Goal: Information Seeking & Learning: Check status

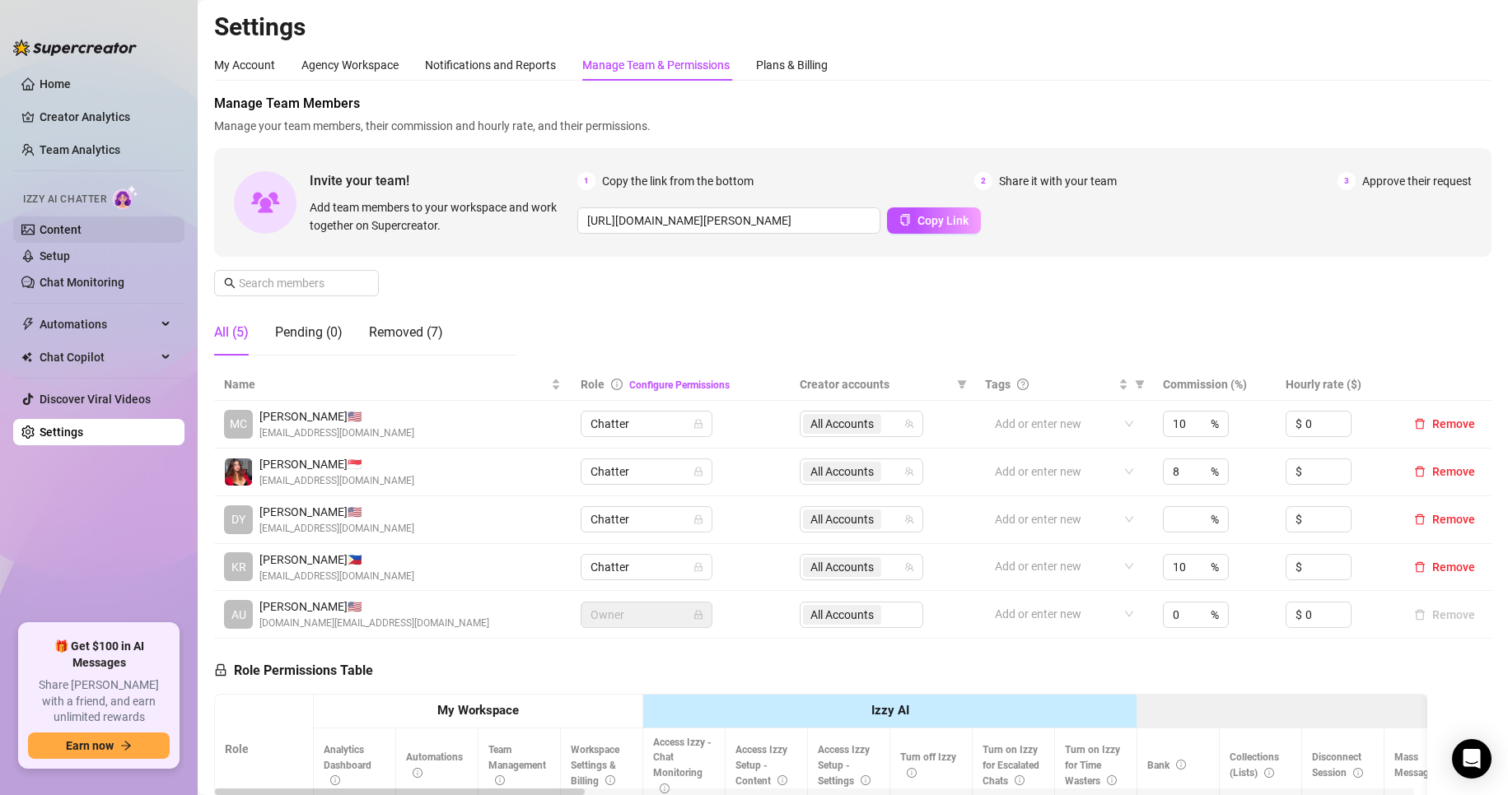
click at [82, 223] on link "Content" at bounding box center [61, 229] width 42 height 13
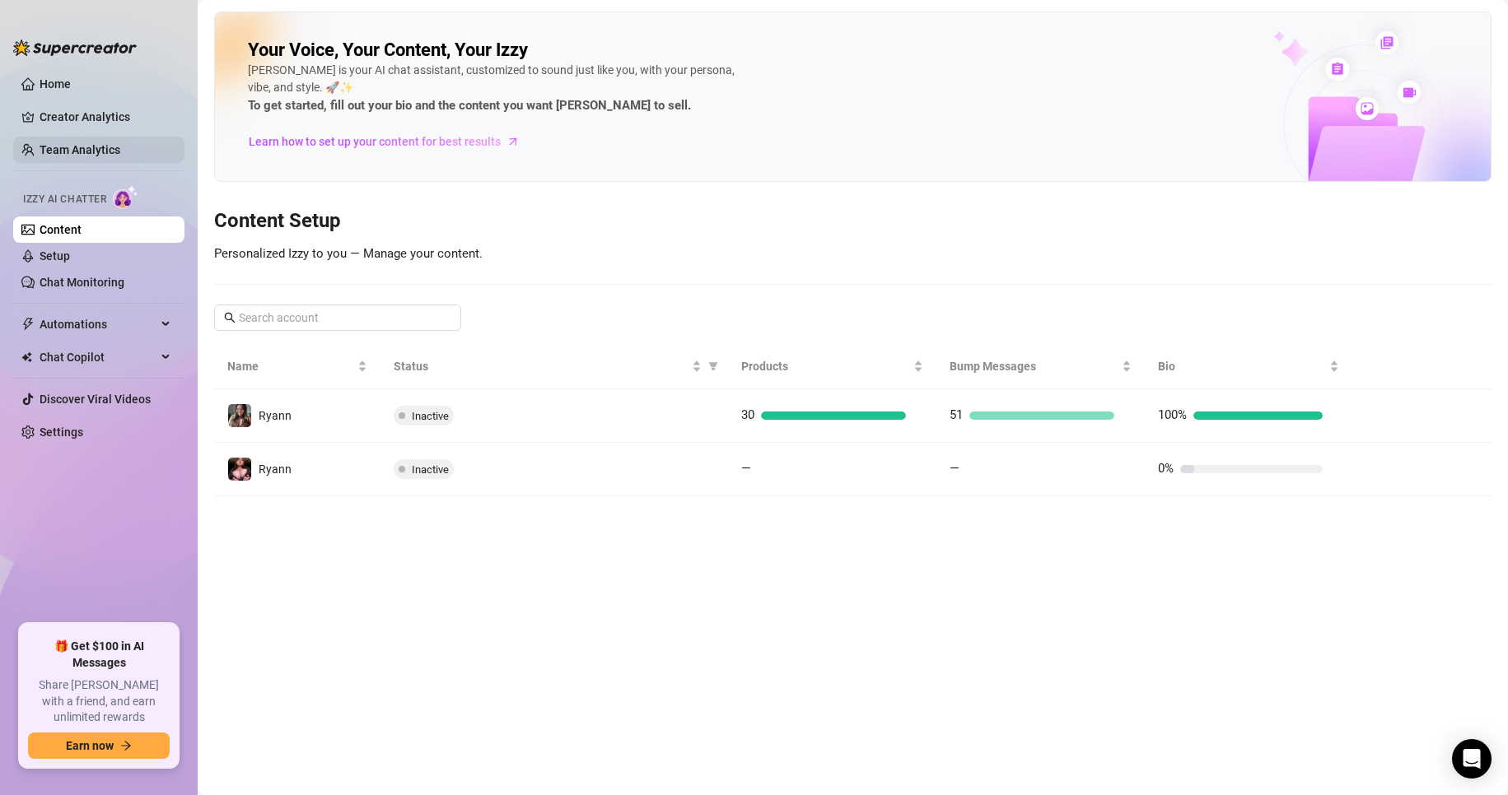
click at [79, 143] on link "Team Analytics" at bounding box center [80, 149] width 81 height 13
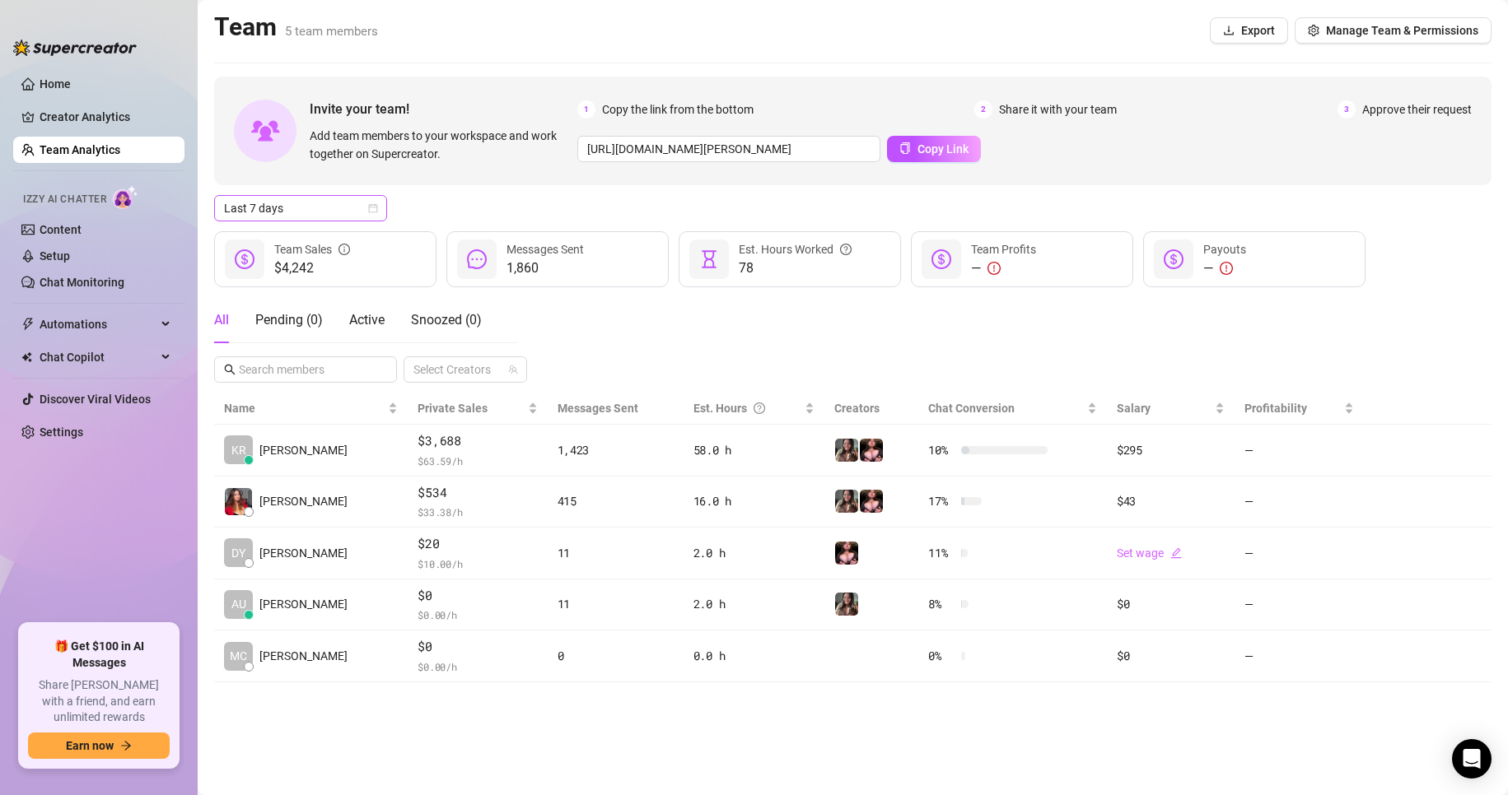
click at [333, 211] on span "Last 7 days" at bounding box center [300, 208] width 153 height 25
click at [315, 246] on div "Last 24 hours" at bounding box center [300, 241] width 147 height 18
click at [366, 198] on span "Last 7 days" at bounding box center [300, 208] width 153 height 25
click at [320, 226] on div "Last 24 hours Last 7 days Last 30 days Last 24 hours Last 7 days Last 30 days L…" at bounding box center [300, 294] width 173 height 138
click at [315, 234] on div "Last 24 hours" at bounding box center [300, 241] width 147 height 18
